Goal: Information Seeking & Learning: Compare options

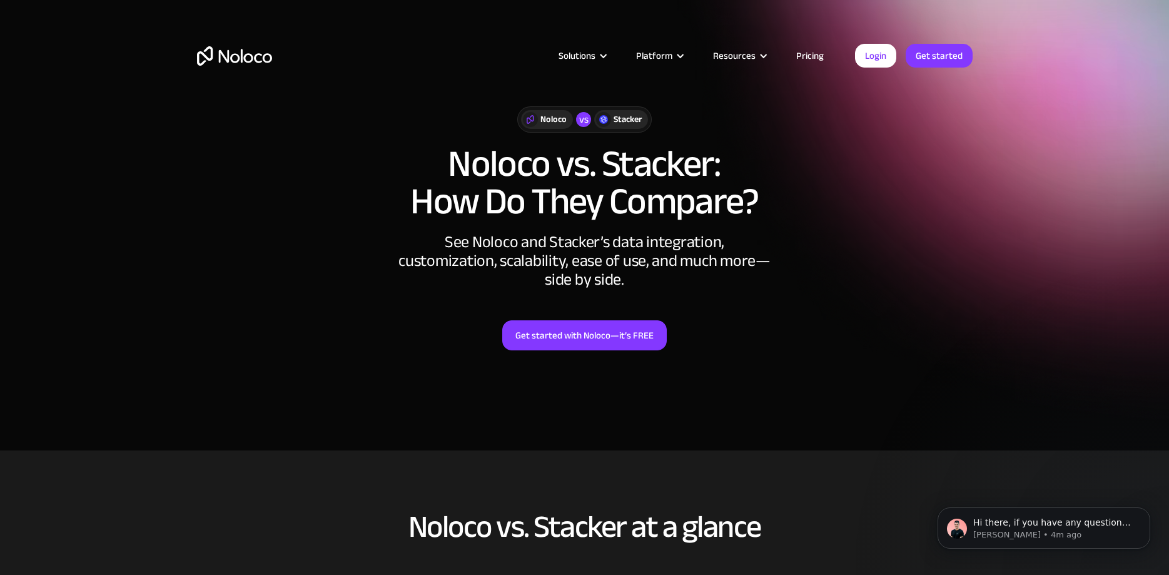
click at [283, 50] on article "Solutions Use Cases Business Types Project Management Keep track of customers, …" at bounding box center [563, 56] width 583 height 16
click at [207, 267] on div "Noloco vs Stacker Noloco vs. Stacker: How Do They Compare? See Noloco and Stack…" at bounding box center [585, 241] width 801 height 294
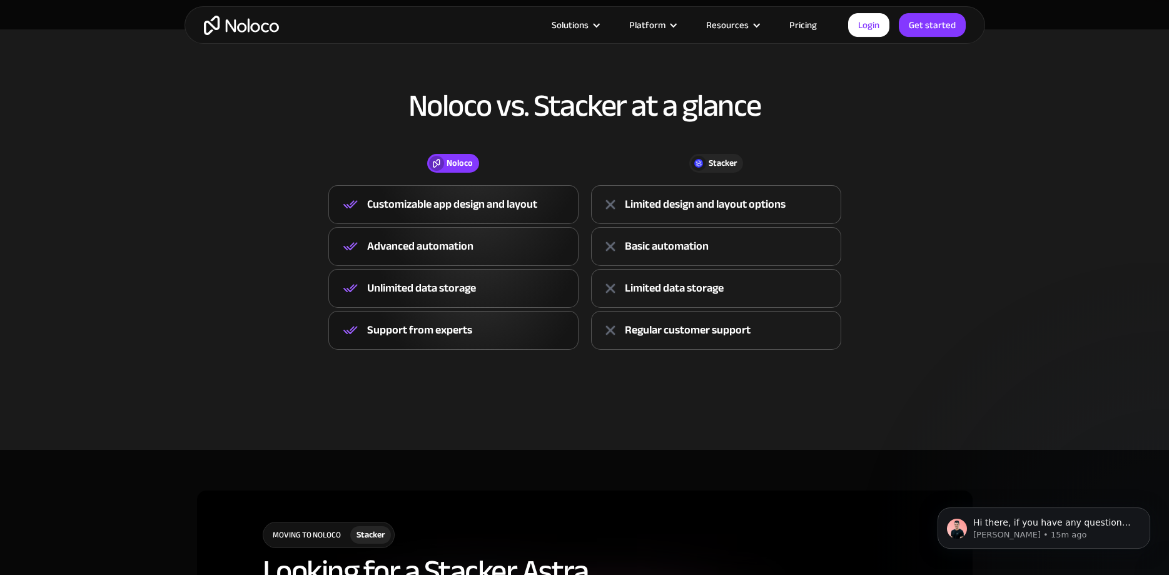
scroll to position [449, 0]
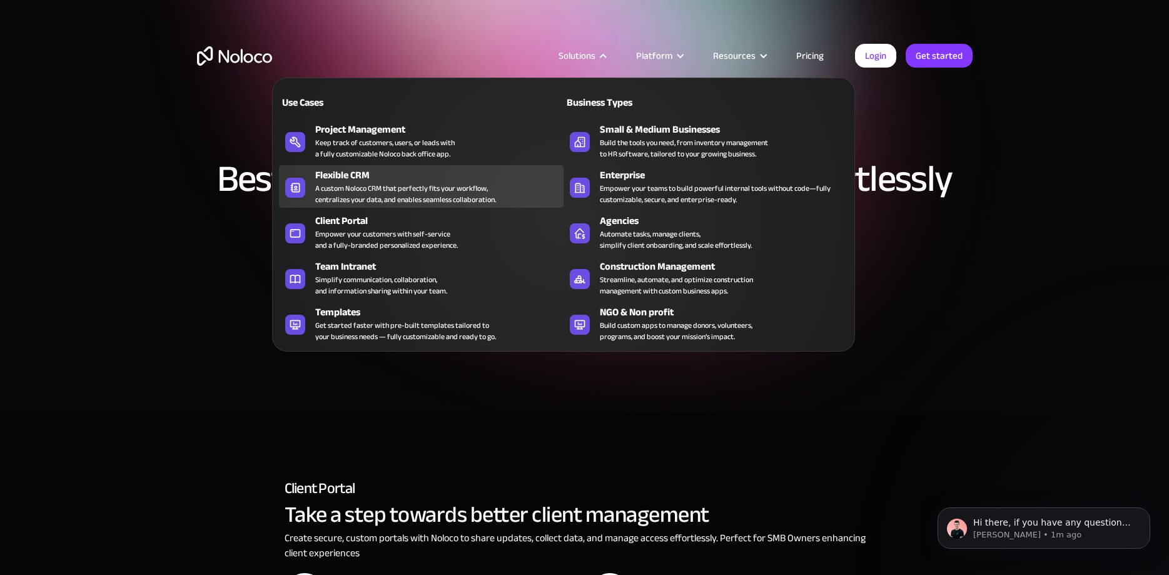
click at [335, 177] on div "Flexible CRM" at bounding box center [442, 175] width 254 height 15
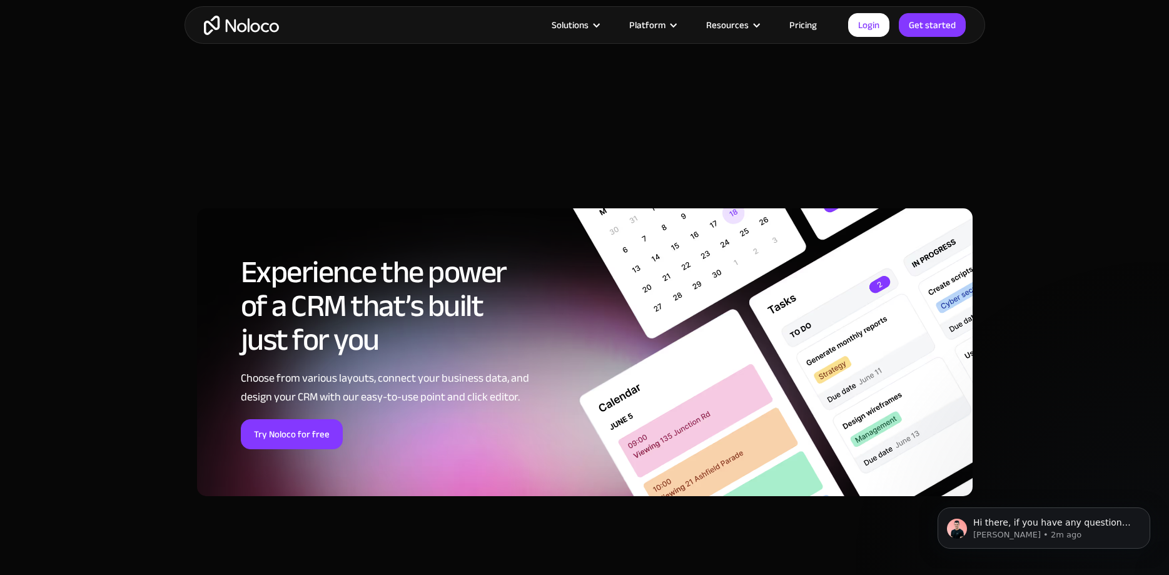
scroll to position [4823, 0]
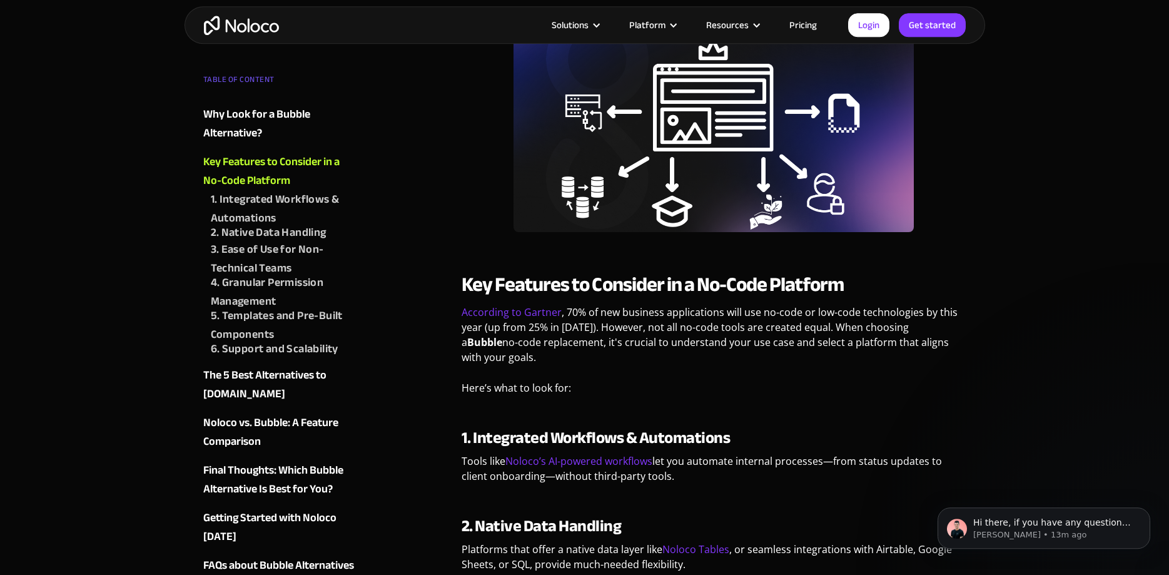
scroll to position [1065, 0]
